Goal: Information Seeking & Learning: Find specific fact

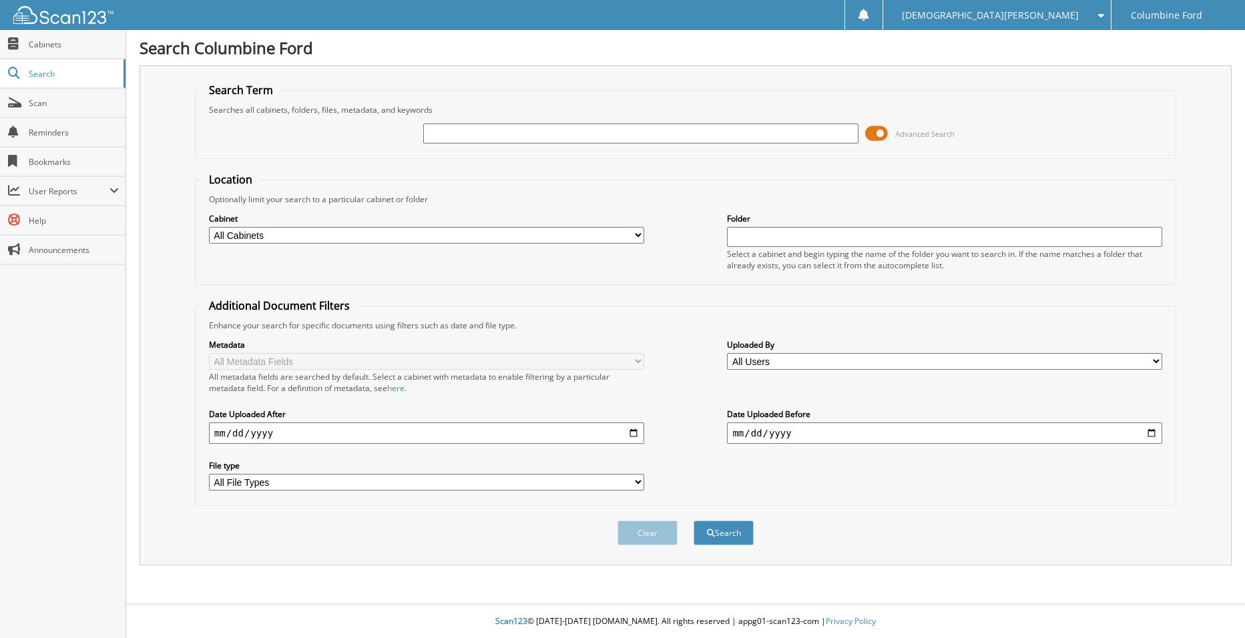
drag, startPoint x: 439, startPoint y: 119, endPoint x: 452, endPoint y: 129, distance: 16.7
click at [441, 120] on div "Advanced Search" at bounding box center [685, 134] width 967 height 36
click at [455, 137] on input "text" at bounding box center [640, 134] width 435 height 20
click at [467, 125] on input "f" at bounding box center [640, 134] width 435 height 20
click at [469, 130] on input "f" at bounding box center [640, 134] width 435 height 20
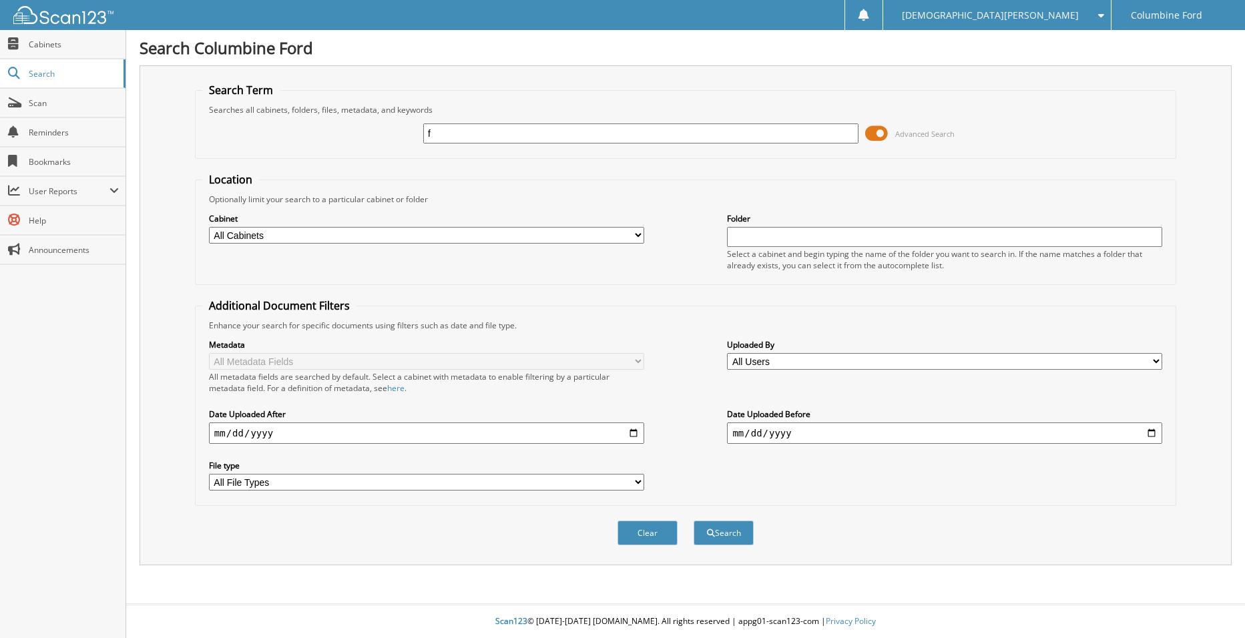
type input "f"
click at [405, 174] on fieldset "Location Optionally limit your search to a particular cabinet or folder Cabinet…" at bounding box center [686, 228] width 982 height 113
click at [461, 129] on input "f" at bounding box center [640, 134] width 435 height 20
click at [544, 138] on input "F" at bounding box center [640, 134] width 435 height 20
type input "F25211A"
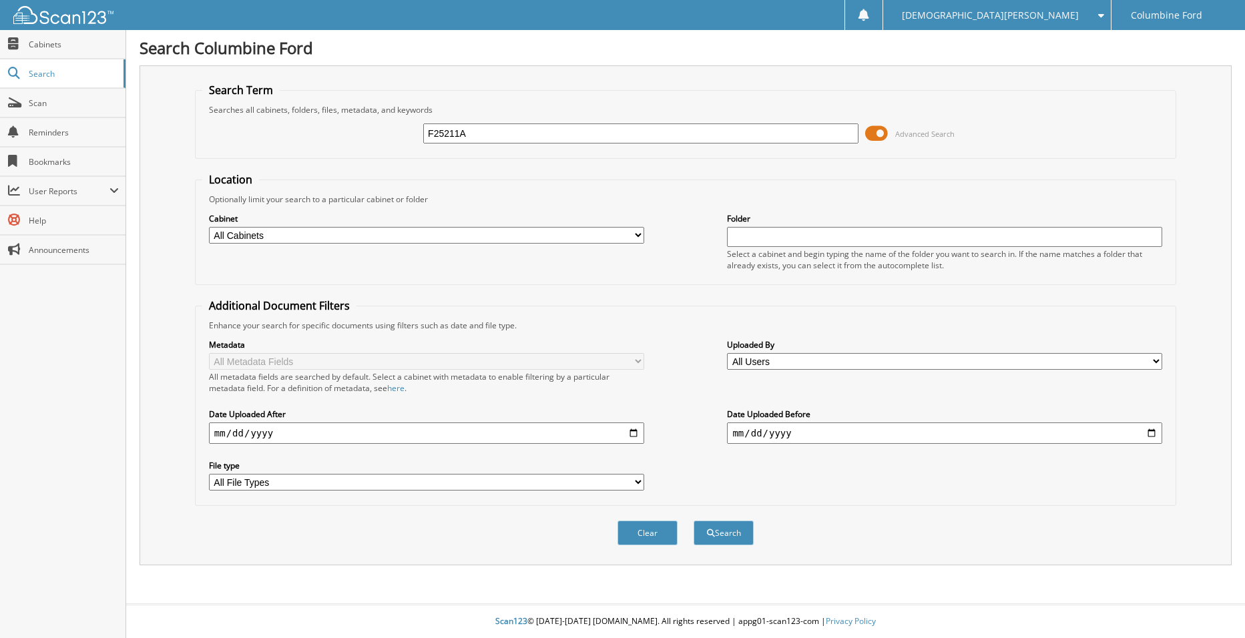
click at [694, 521] on button "Search" at bounding box center [724, 533] width 60 height 25
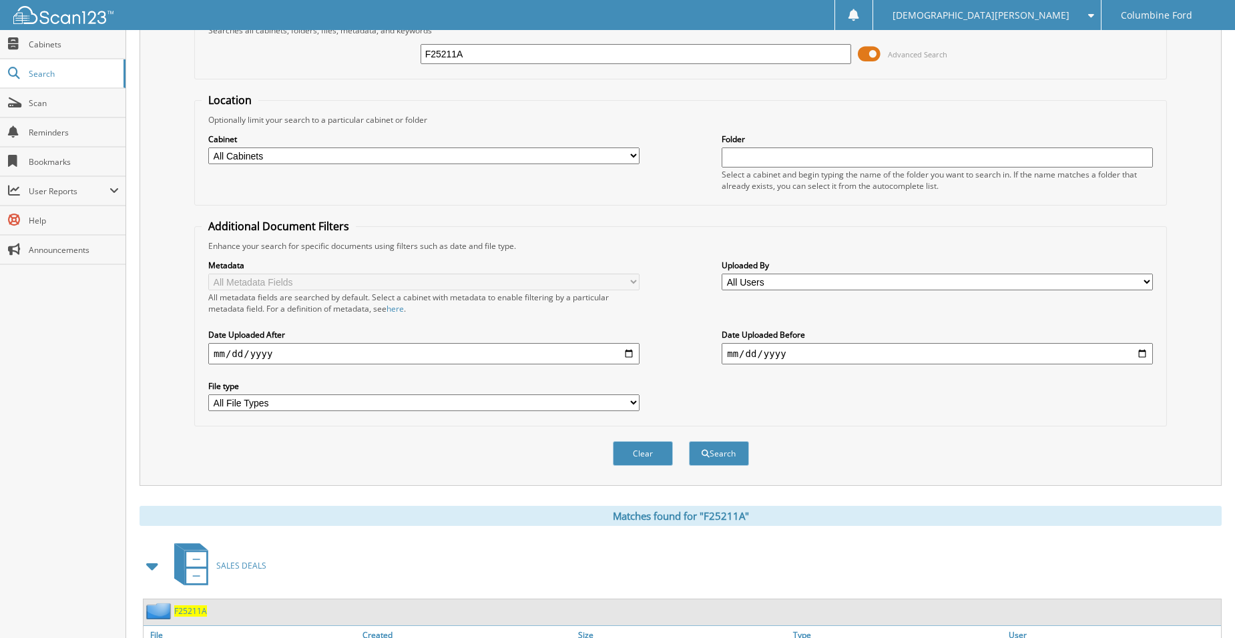
scroll to position [182, 0]
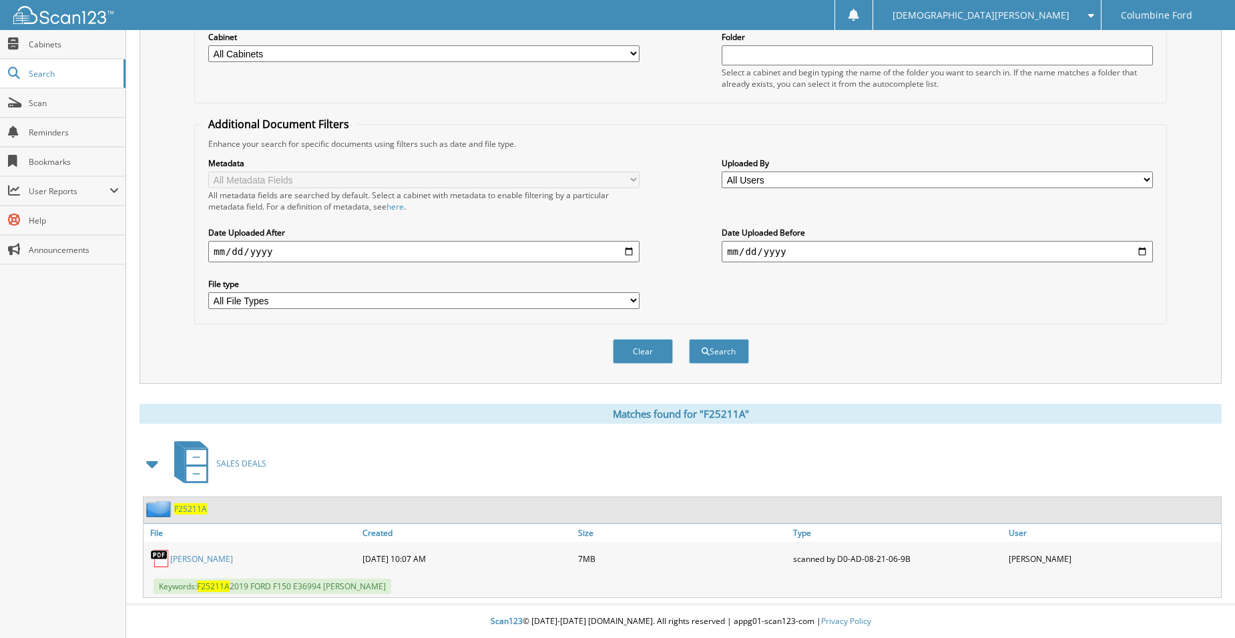
click at [222, 559] on link "SANTIAGO FIERRO HERNANDEZ" at bounding box center [201, 559] width 63 height 11
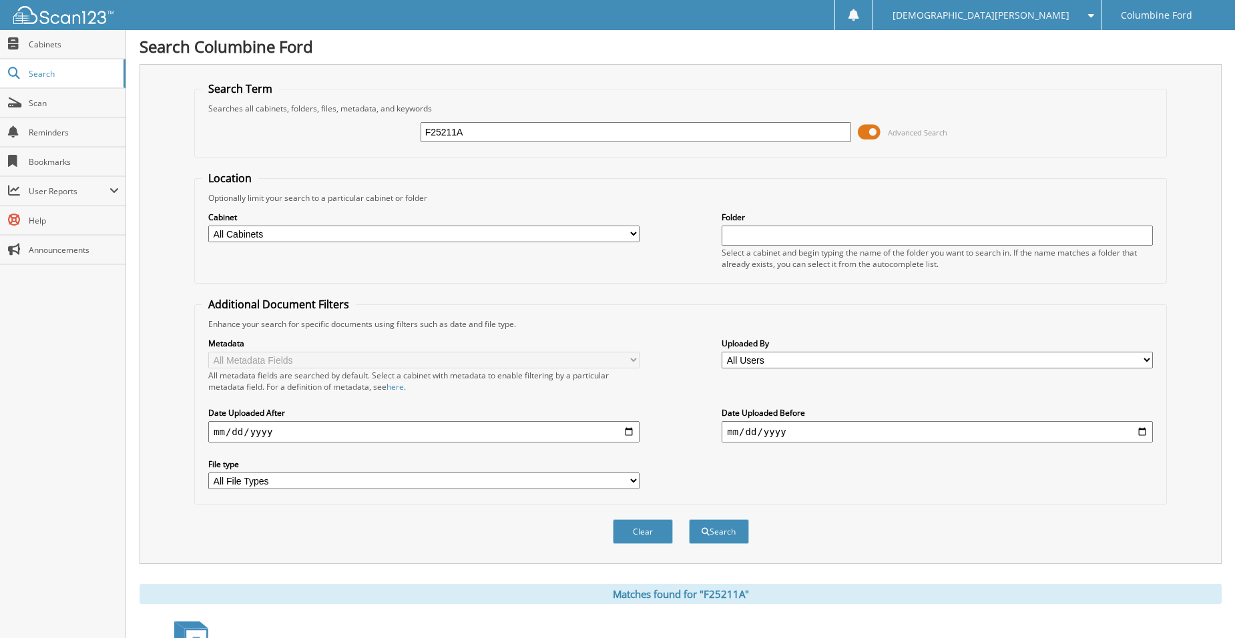
scroll to position [0, 0]
click at [491, 134] on input "F25211A" at bounding box center [636, 134] width 431 height 20
type input "CARLOS ALFARO FLORES"
click at [724, 532] on button "Search" at bounding box center [719, 533] width 60 height 25
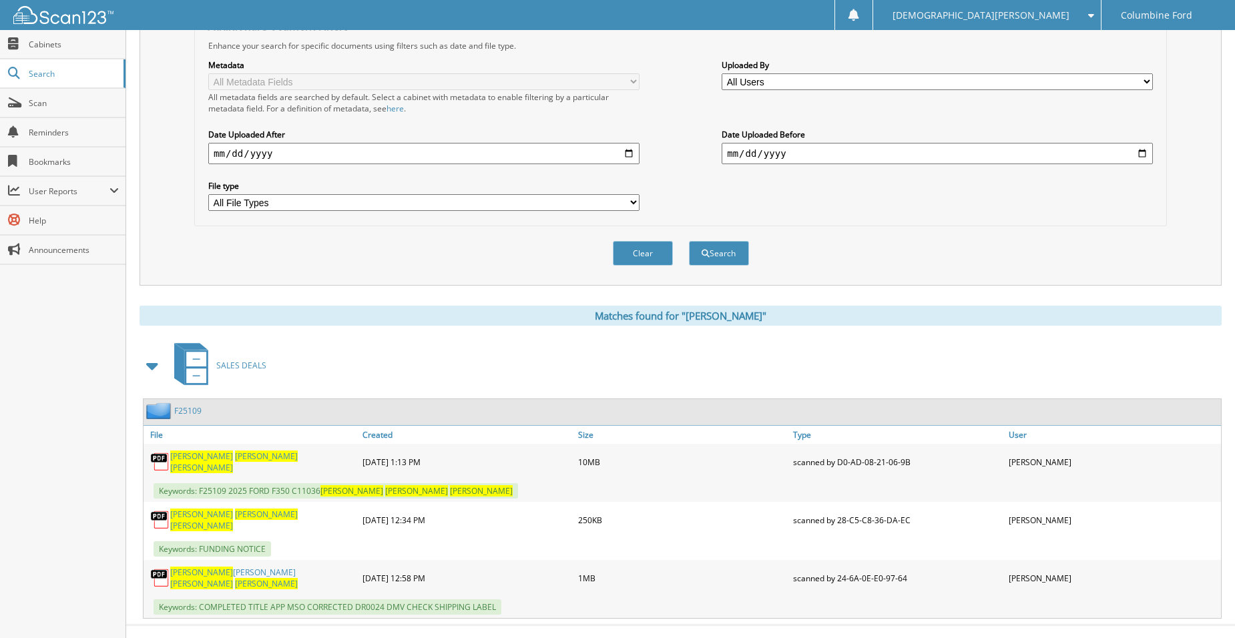
scroll to position [293, 0]
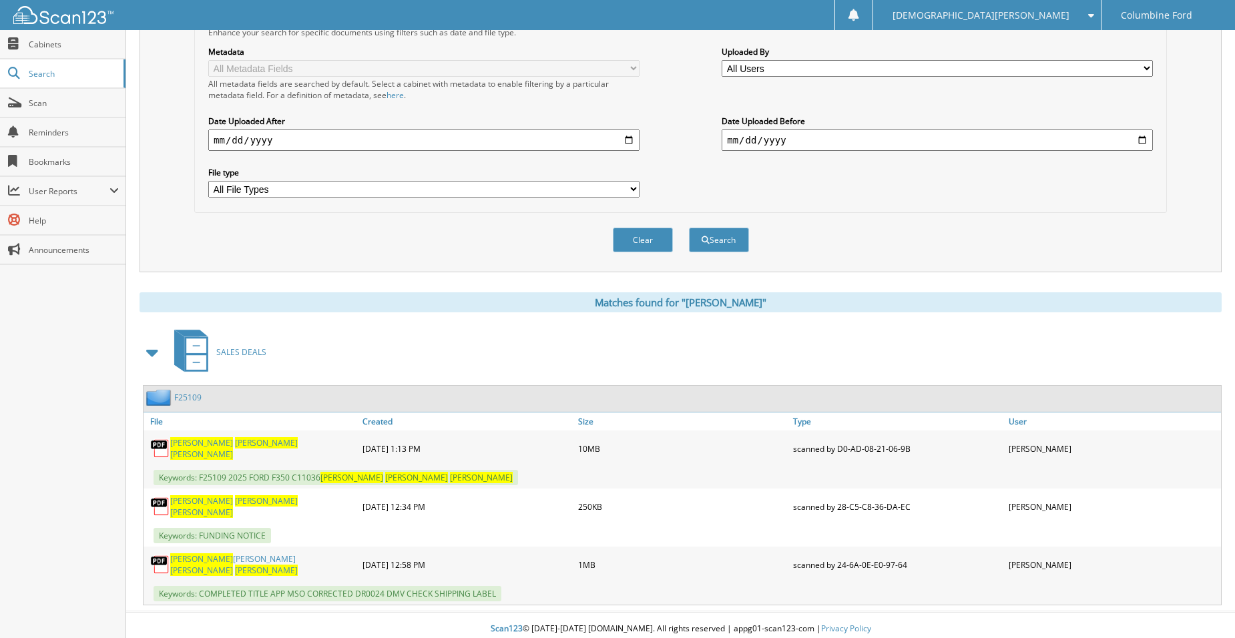
click at [233, 449] on span "FLORES" at bounding box center [201, 454] width 63 height 11
click at [415, 343] on div "SALES DEALS" at bounding box center [681, 352] width 1082 height 53
